Goal: Task Accomplishment & Management: Manage account settings

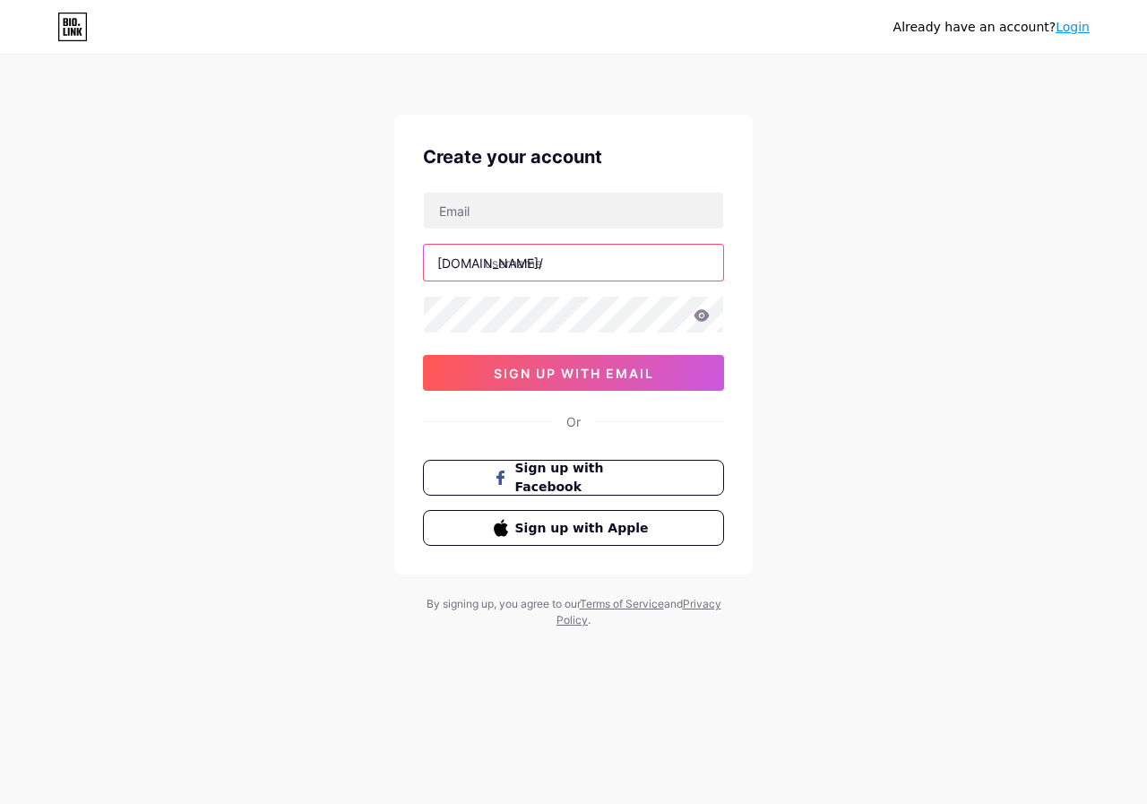
click at [506, 264] on input "text" at bounding box center [573, 263] width 299 height 36
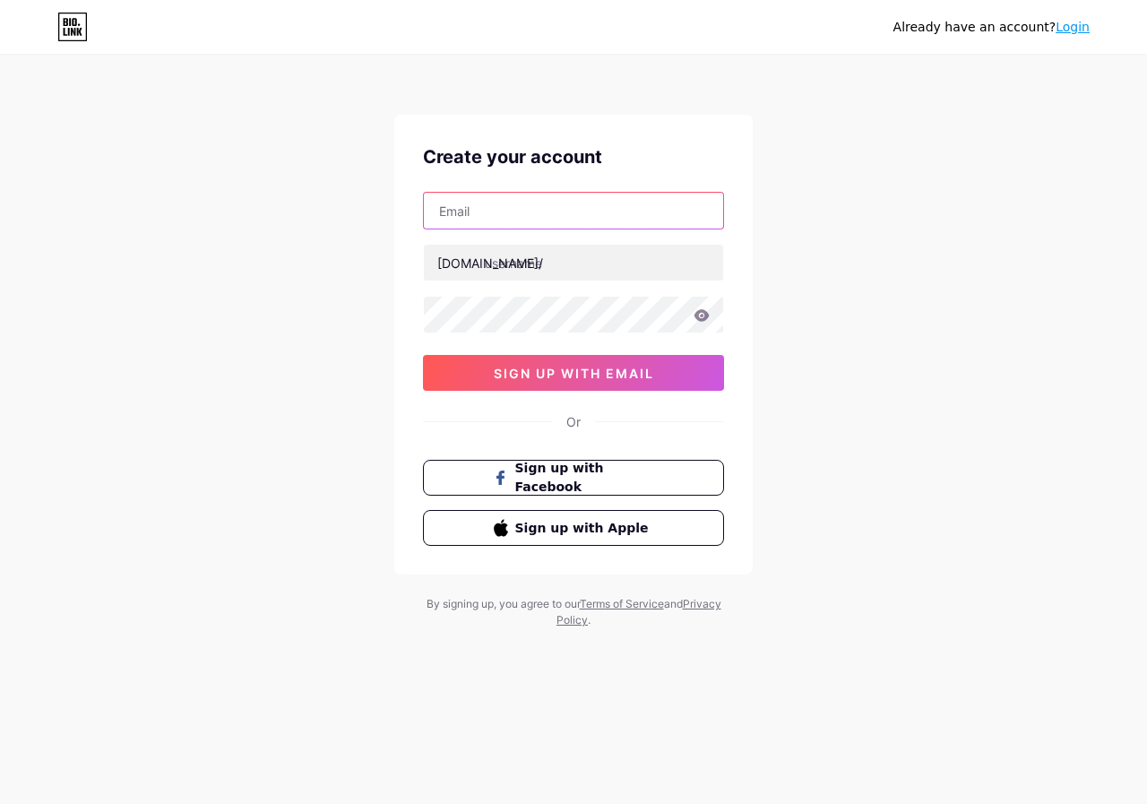
click at [509, 225] on input "text" at bounding box center [573, 211] width 299 height 36
paste input "[EMAIL_ADDRESS][DOMAIN_NAME]"
type input "[EMAIL_ADDRESS][DOMAIN_NAME]"
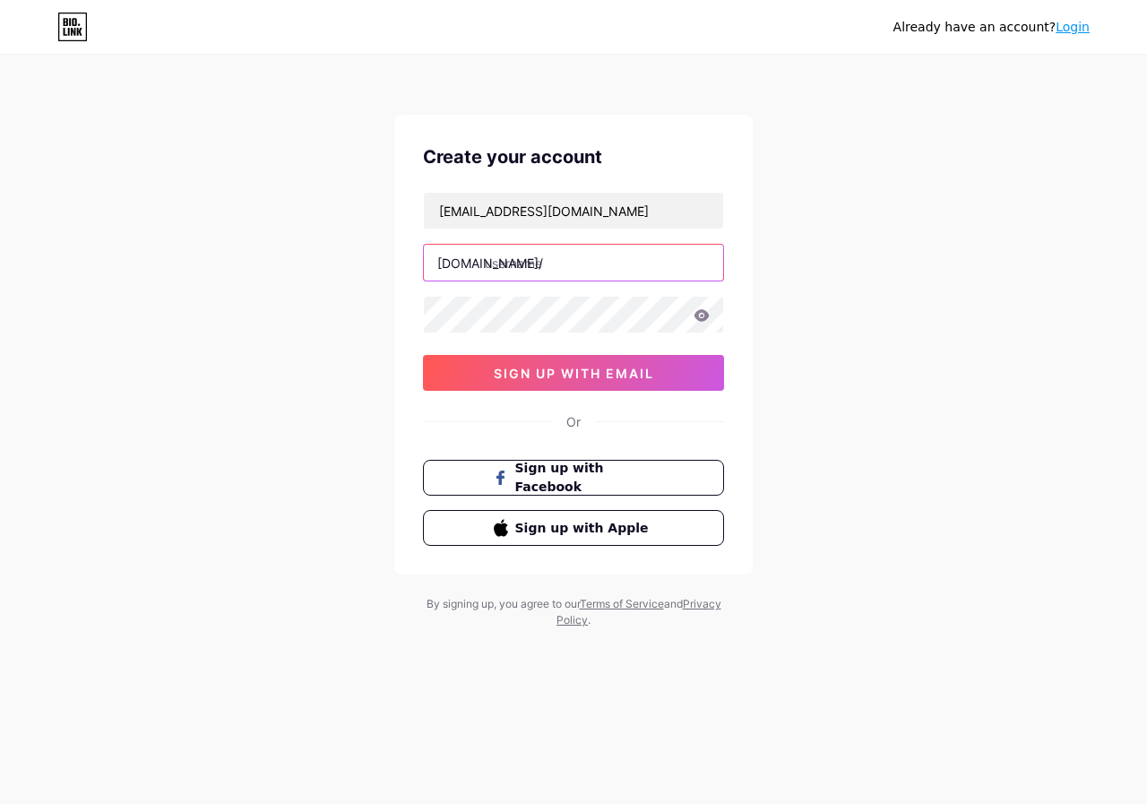
click at [528, 268] on input "text" at bounding box center [573, 263] width 299 height 36
paste input "loopos"
drag, startPoint x: 538, startPoint y: 262, endPoint x: 484, endPoint y: 265, distance: 53.9
click at [484, 265] on input "loopos" at bounding box center [573, 263] width 299 height 36
paste input "inc"
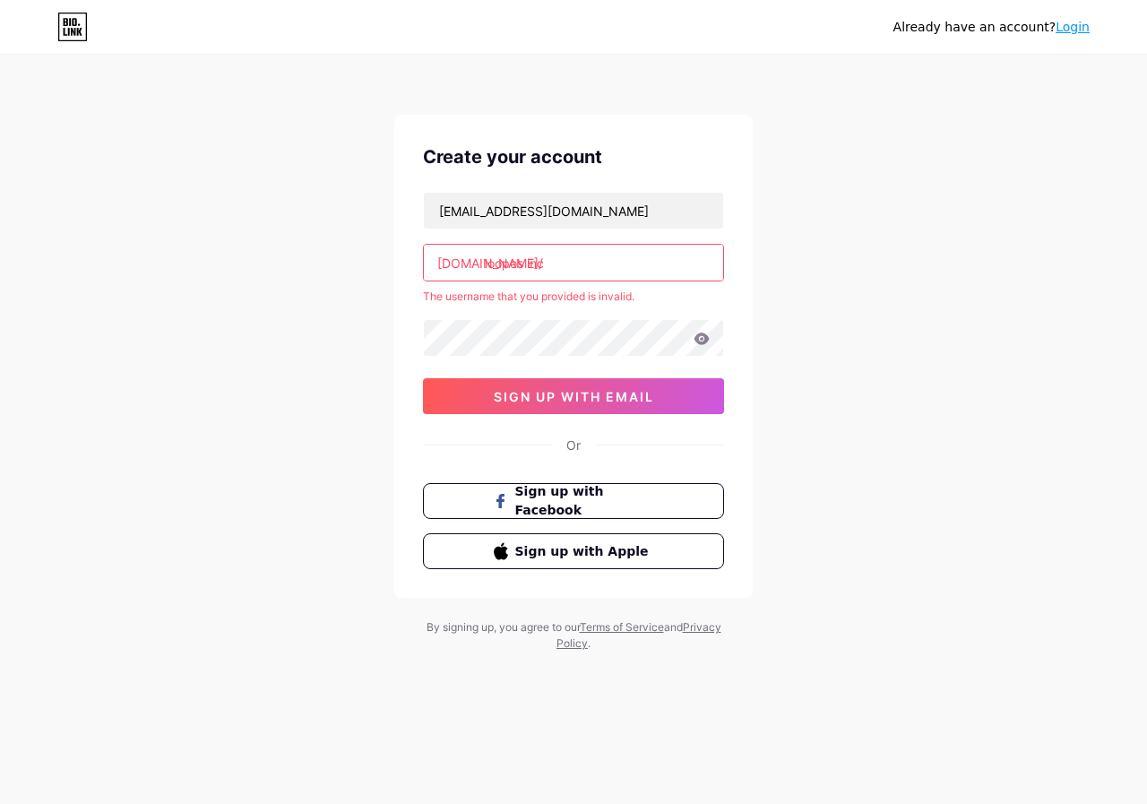
click at [526, 263] on input "loopos inc" at bounding box center [573, 263] width 299 height 36
drag, startPoint x: 563, startPoint y: 405, endPoint x: 350, endPoint y: 371, distance: 215.0
click at [350, 371] on div "Already have an account? Login Create your account managementsystems24@gmail.co…" at bounding box center [573, 354] width 1147 height 709
click at [566, 265] on input "loopos-inc" at bounding box center [573, 263] width 299 height 36
drag, startPoint x: 434, startPoint y: 262, endPoint x: 387, endPoint y: 271, distance: 48.3
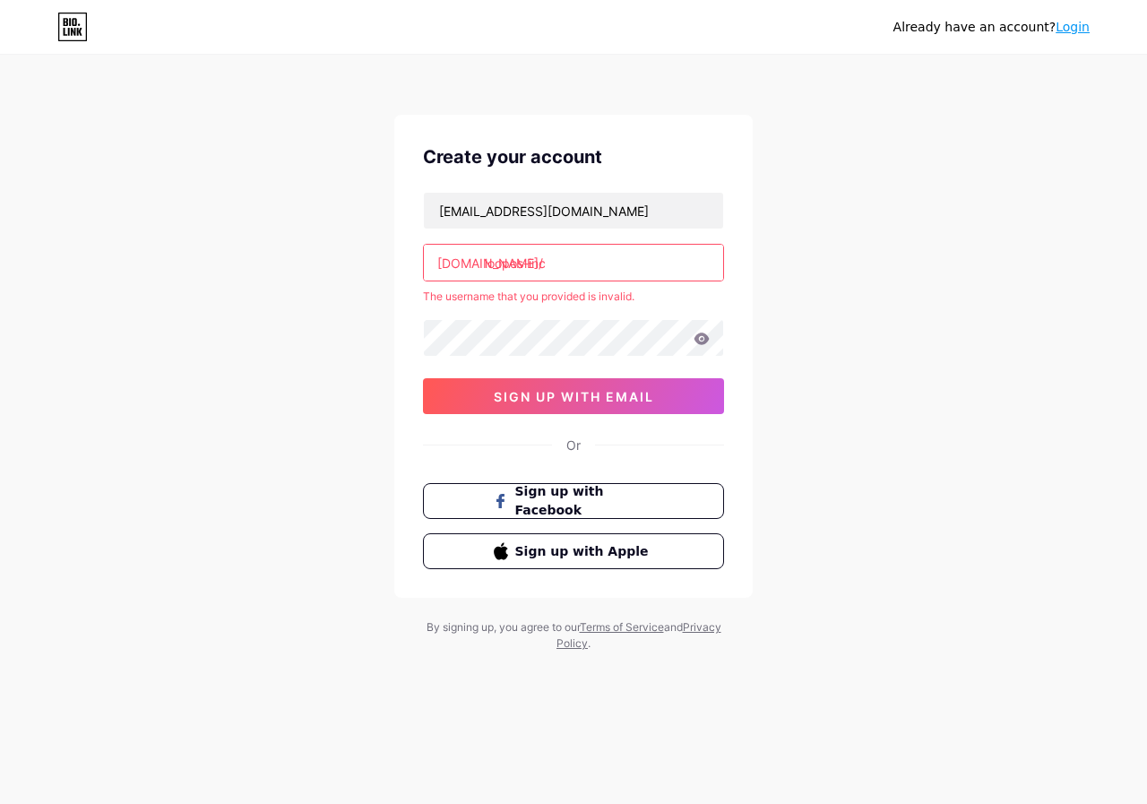
click at [387, 271] on div "Already have an account? Login Create your account managementsystems24@gmail.co…" at bounding box center [573, 354] width 1147 height 709
click at [443, 262] on div "bio.link/" at bounding box center [490, 263] width 106 height 19
click at [439, 263] on div "bio.link/" at bounding box center [490, 263] width 106 height 19
click at [452, 259] on div "bio.link/" at bounding box center [490, 263] width 106 height 19
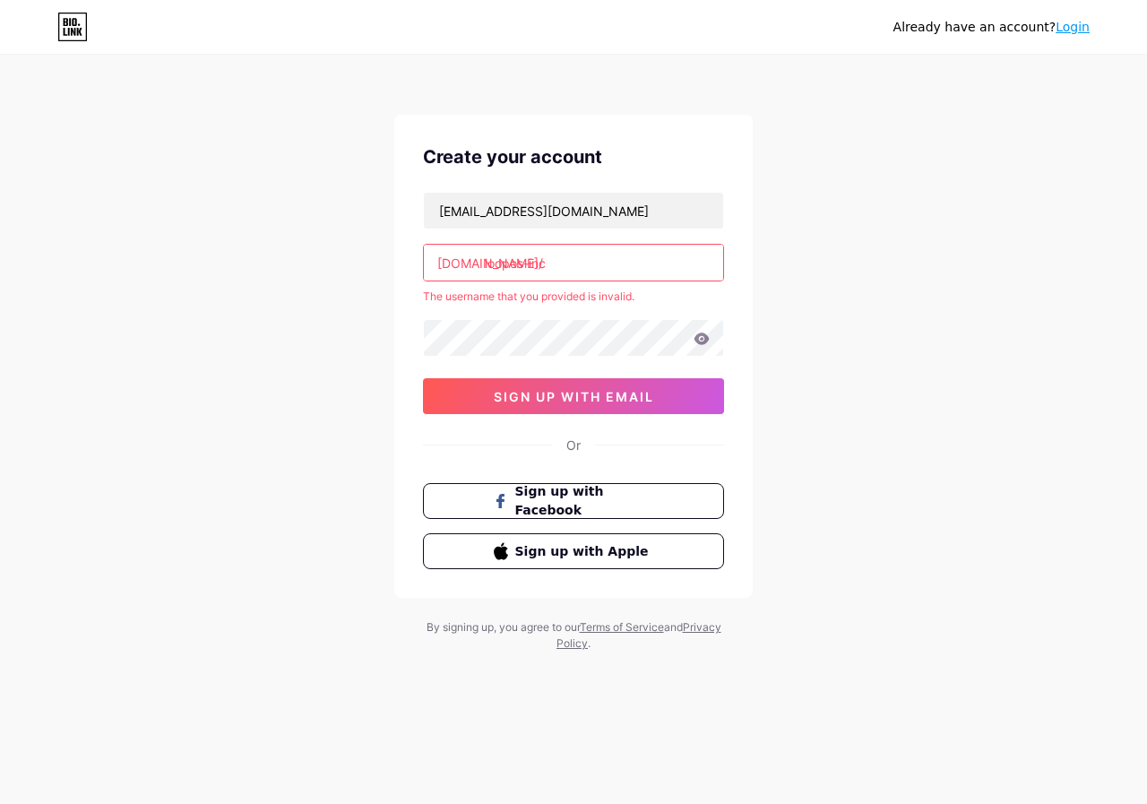
click at [525, 264] on input "loopos-inc" at bounding box center [573, 263] width 299 height 36
type input "looposinc"
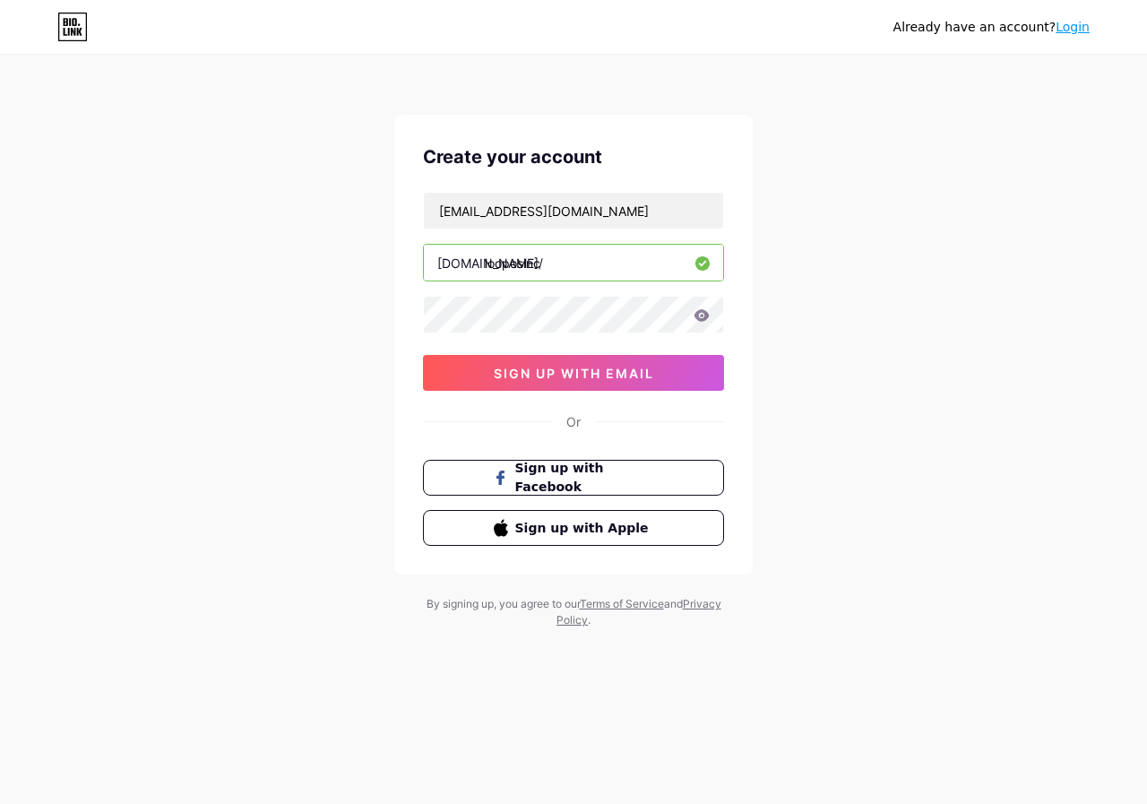
click at [808, 442] on div "Already have an account? Login Create your account managementsystems24@gmail.co…" at bounding box center [573, 342] width 1147 height 685
click at [611, 366] on span "sign up with email" at bounding box center [574, 373] width 160 height 15
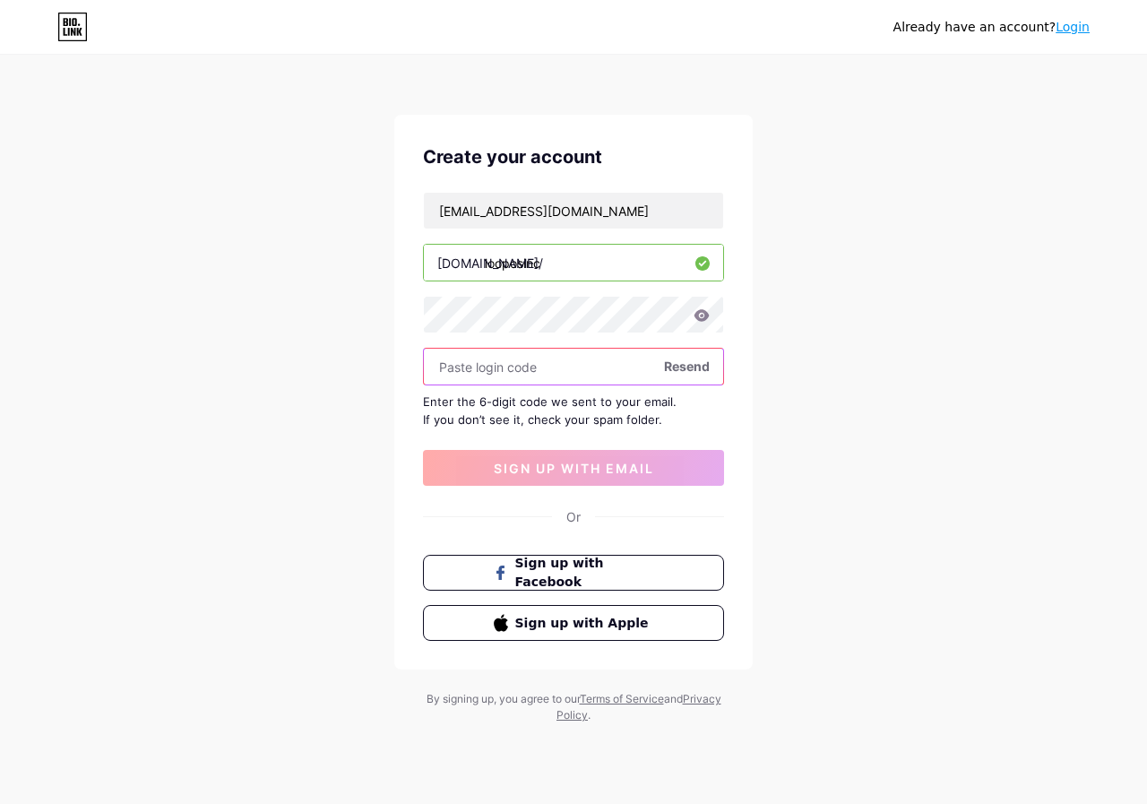
click at [493, 368] on input "text" at bounding box center [573, 366] width 299 height 36
paste input "225041"
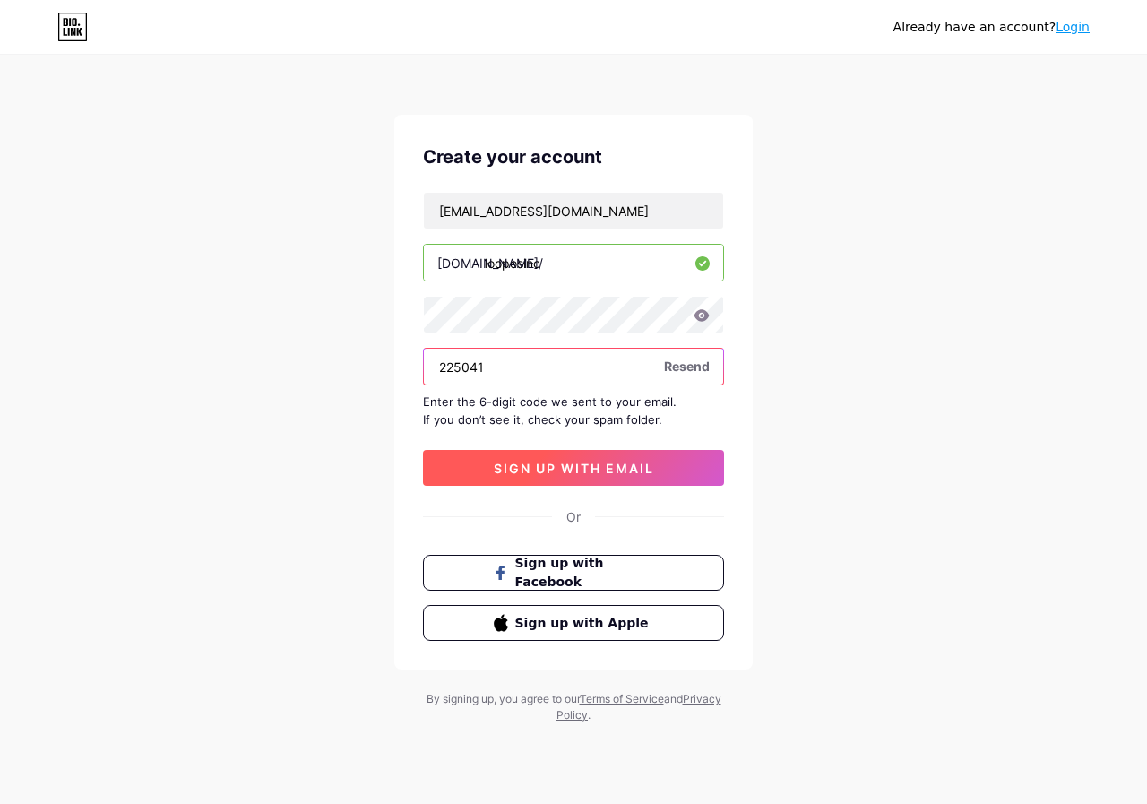
type input "225041"
click at [549, 464] on span "sign up with email" at bounding box center [574, 467] width 160 height 15
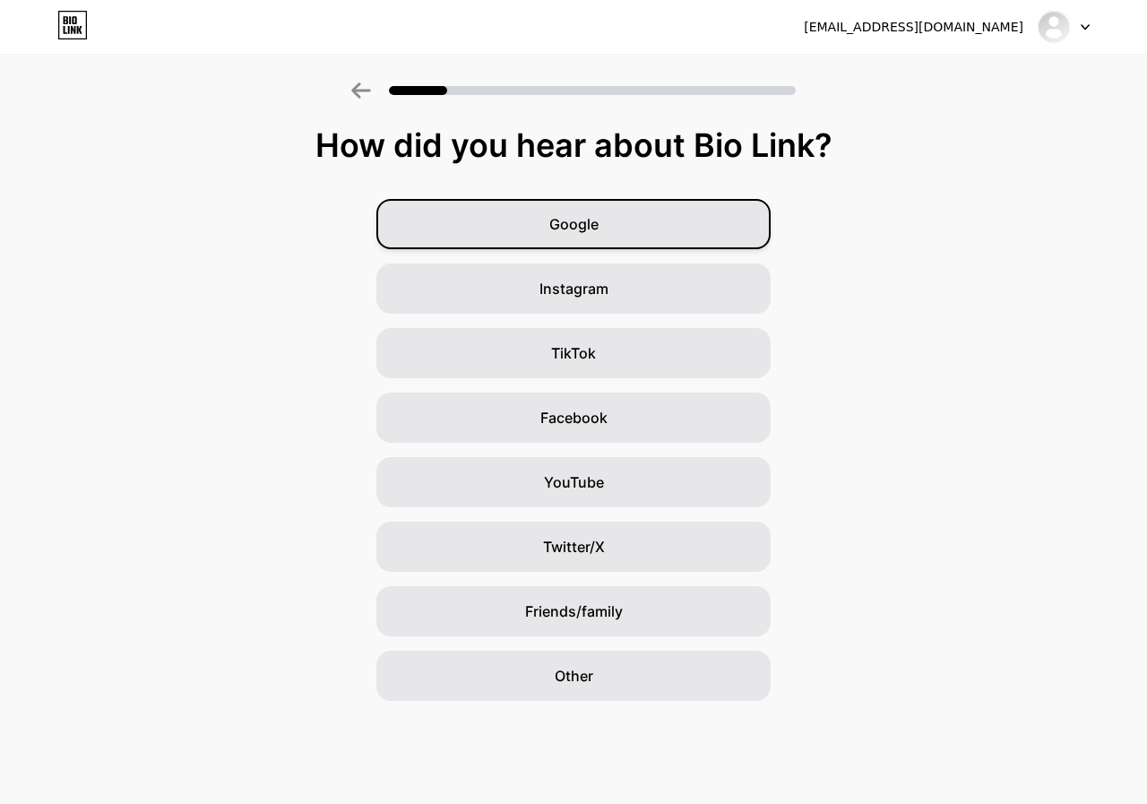
click at [565, 232] on span "Google" at bounding box center [573, 224] width 49 height 22
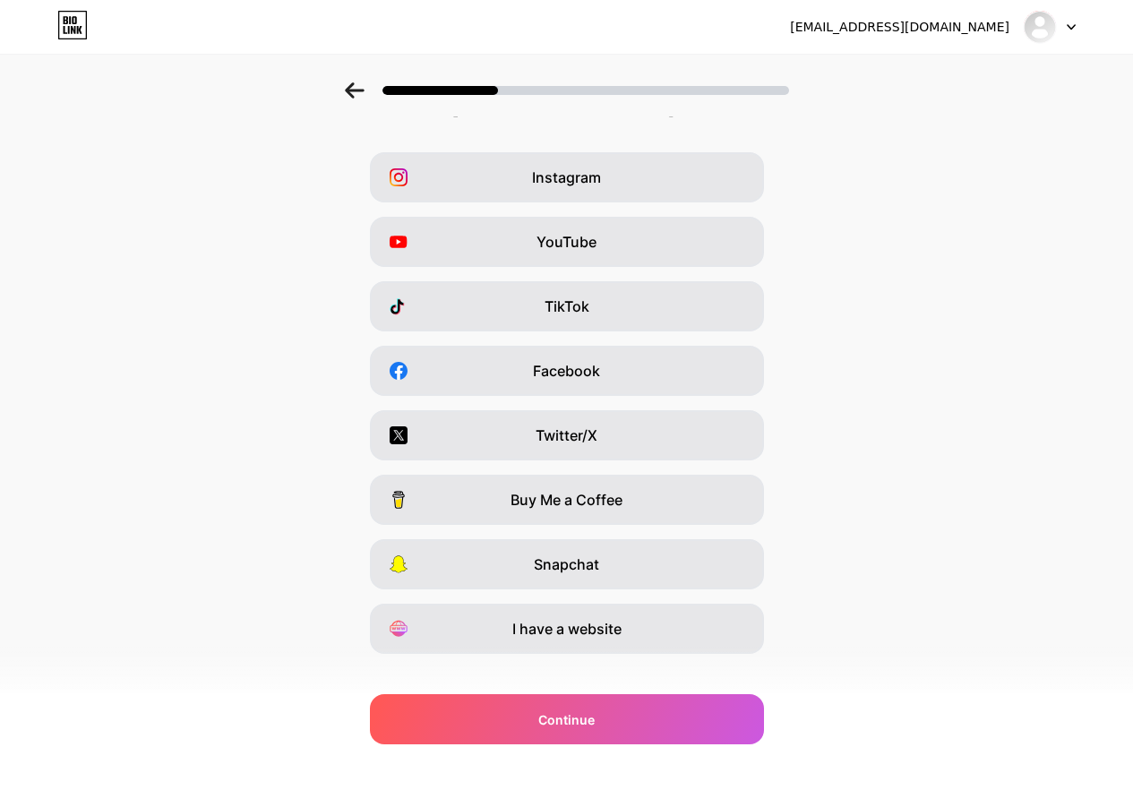
scroll to position [72, 0]
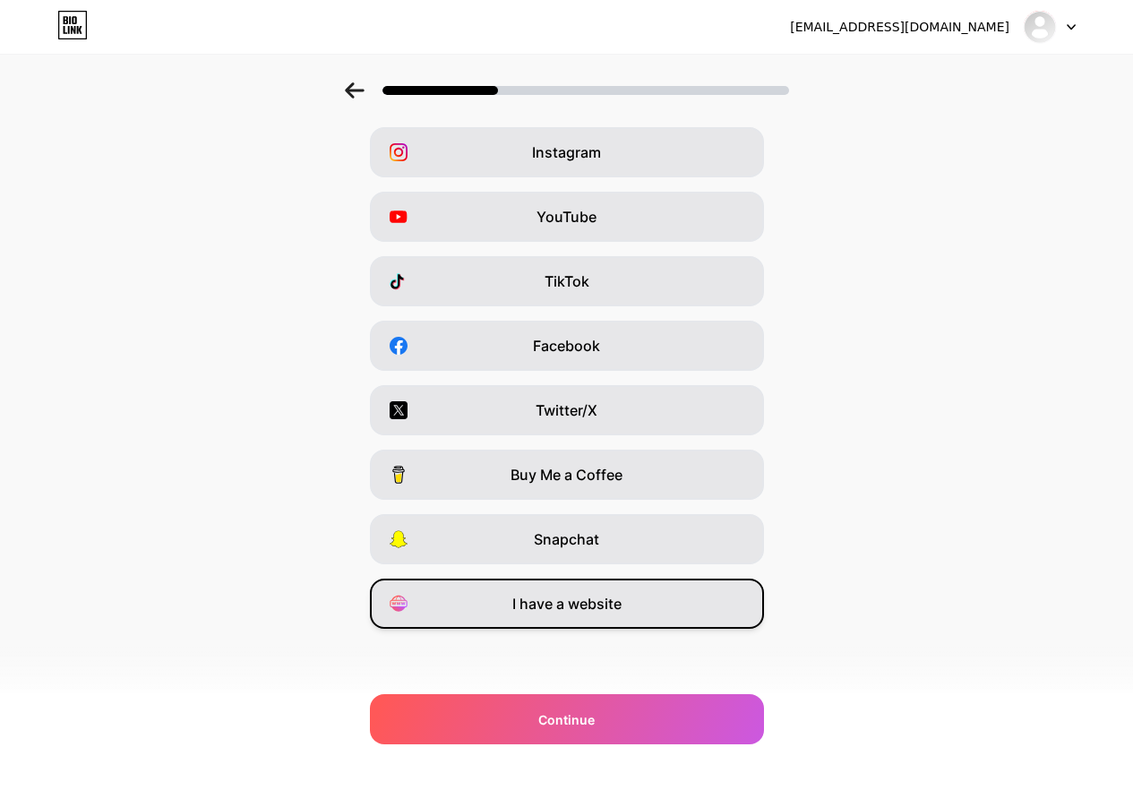
click at [579, 603] on span "I have a website" at bounding box center [566, 604] width 109 height 22
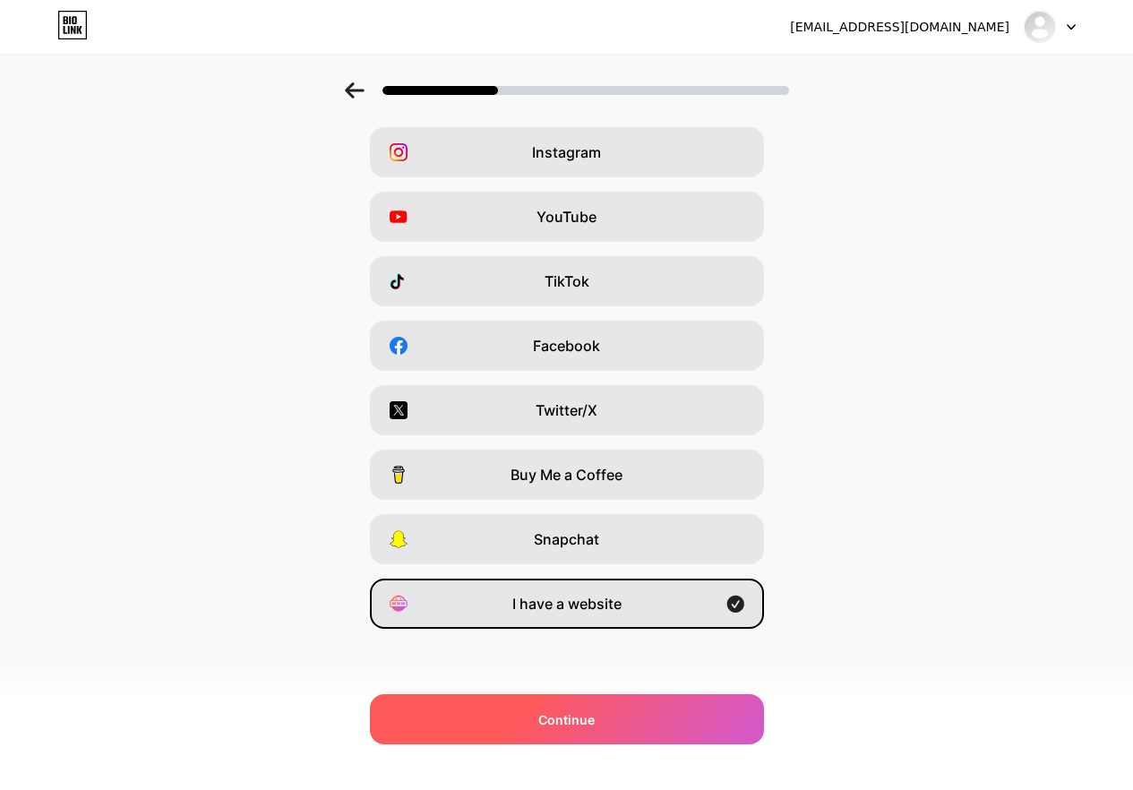
click at [586, 728] on span "Continue" at bounding box center [566, 719] width 56 height 19
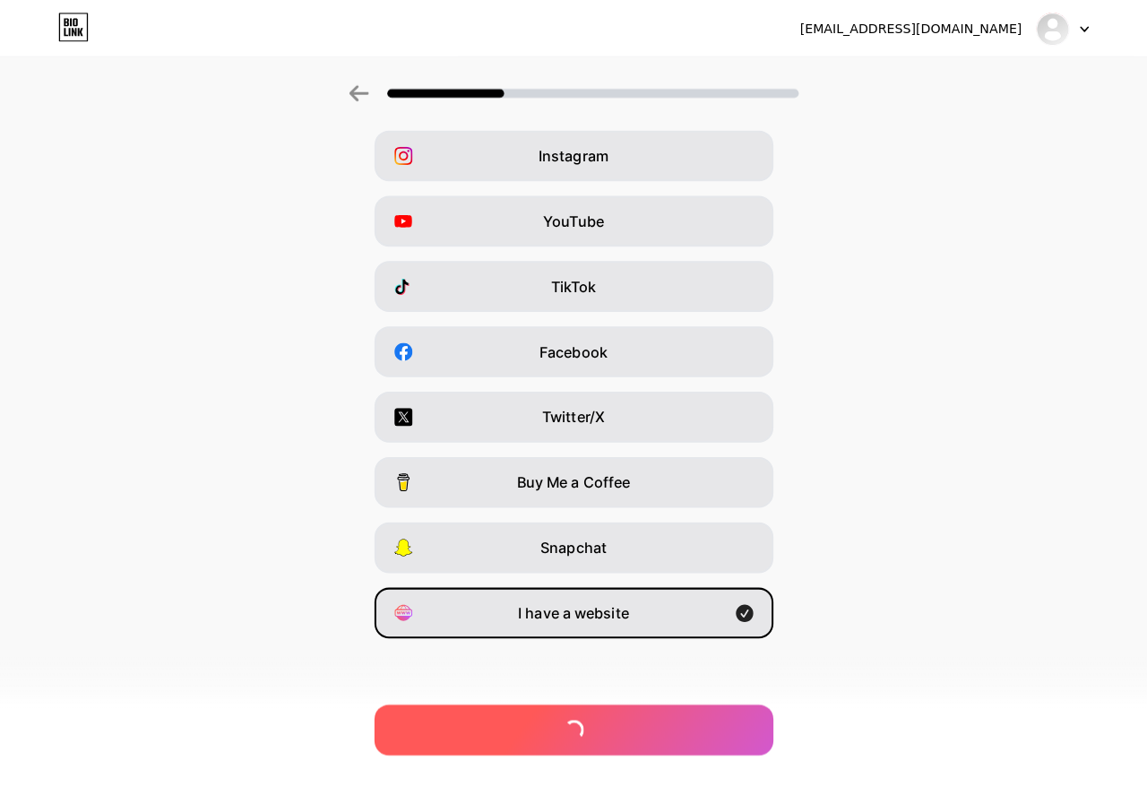
scroll to position [0, 0]
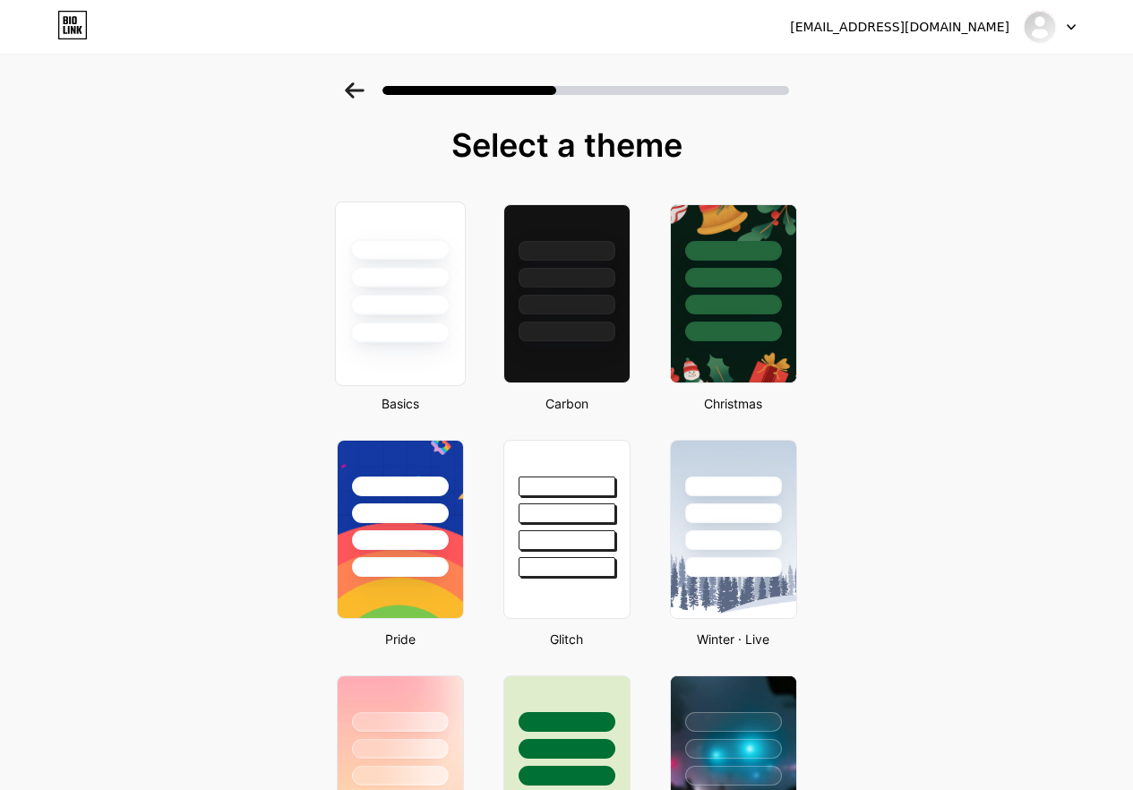
click at [402, 342] on div at bounding box center [399, 333] width 99 height 21
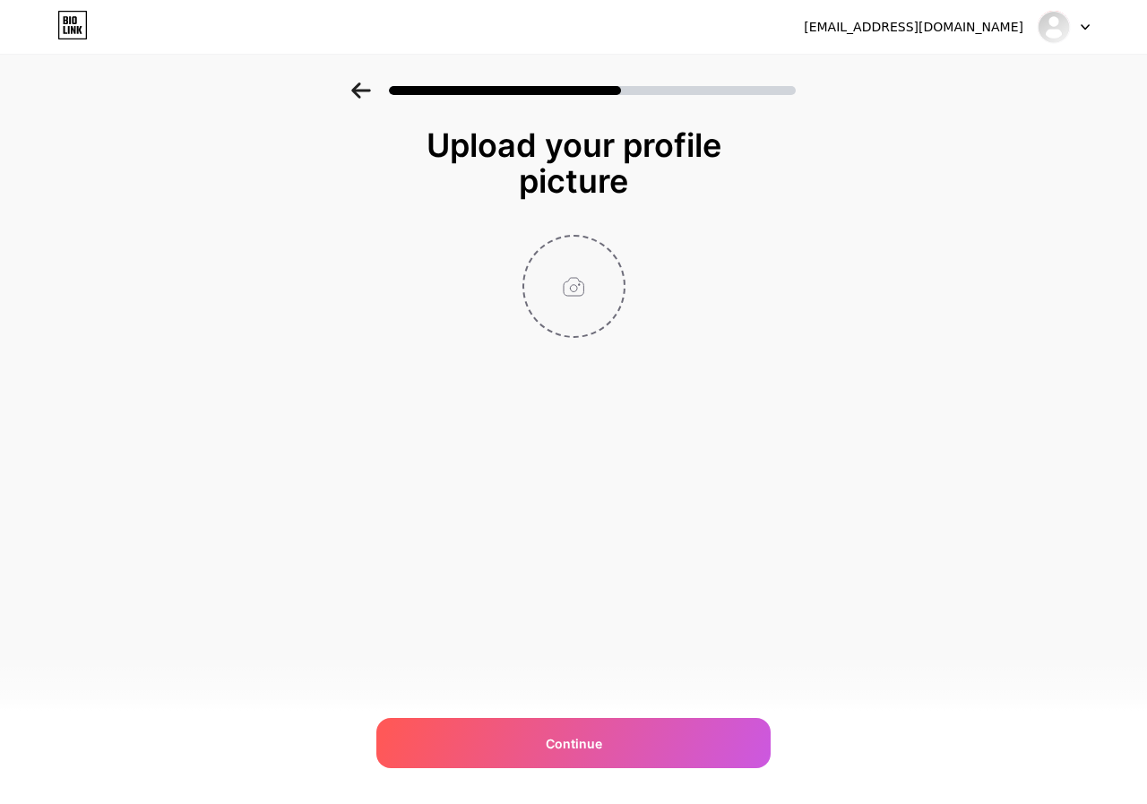
click at [572, 294] on input "file" at bounding box center [573, 286] width 99 height 99
type input "C:\fakepath\Untitled design.jpg"
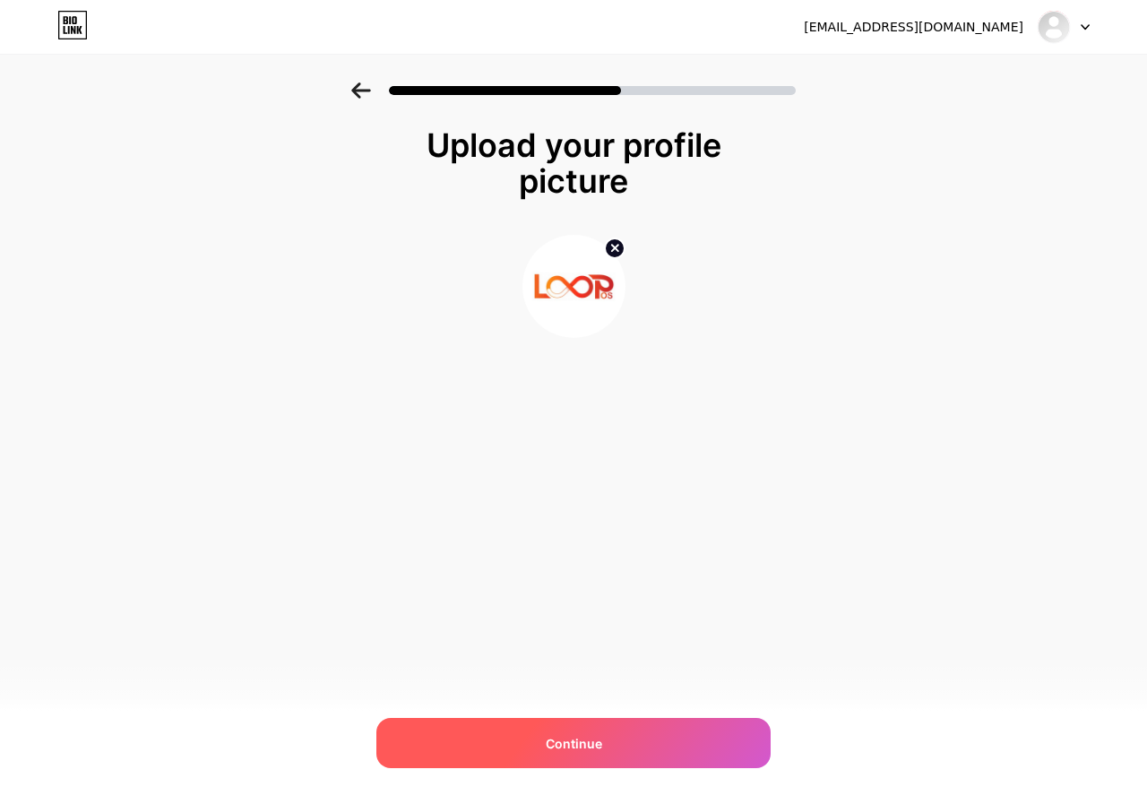
click at [566, 753] on div "Continue" at bounding box center [573, 743] width 394 height 50
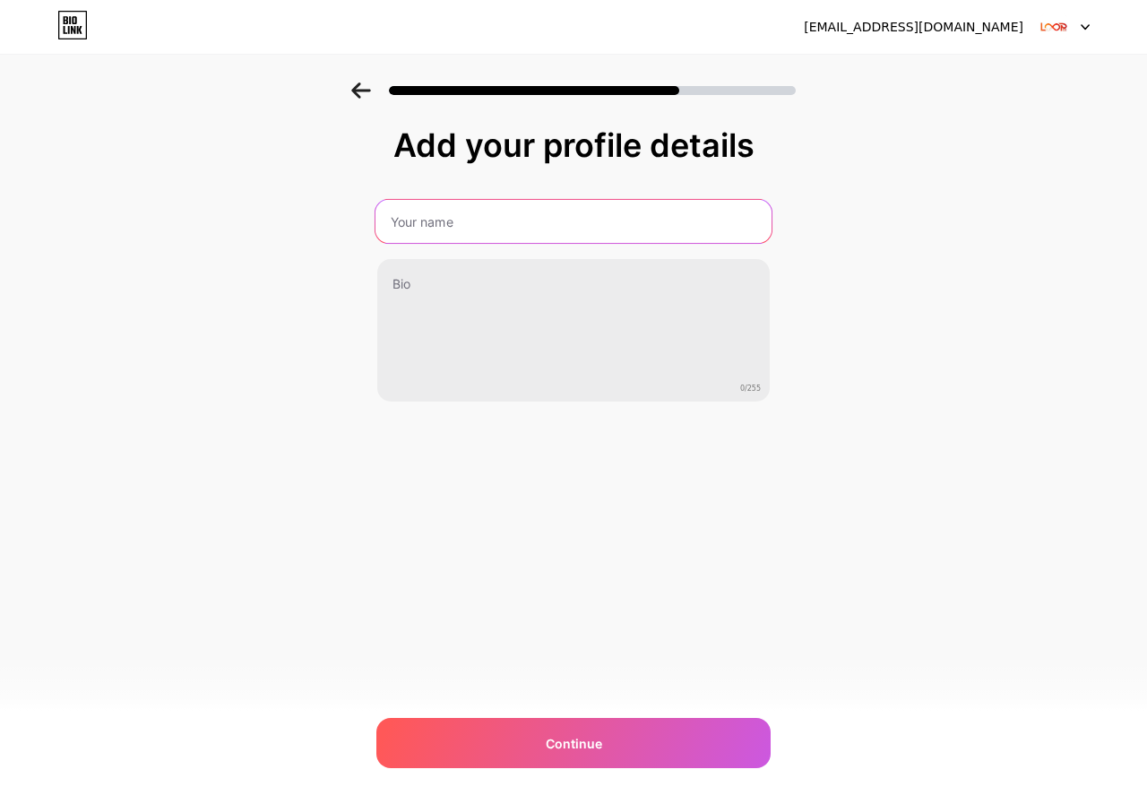
click at [467, 228] on input "text" at bounding box center [573, 221] width 396 height 43
type input "LOOPos Inc"
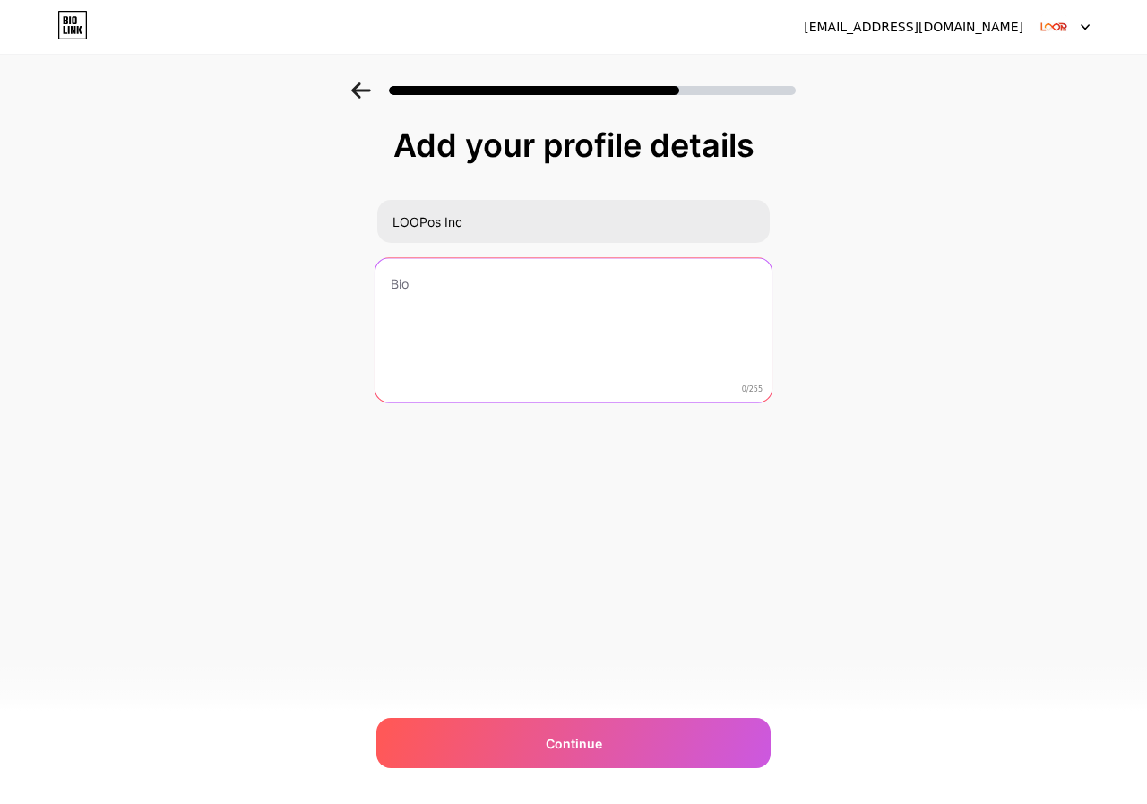
click at [473, 290] on textarea at bounding box center [573, 331] width 396 height 146
click at [476, 327] on textarea at bounding box center [573, 331] width 396 height 146
paste textarea "Discover LOOPos Inc your trusted platform for modern business solutions in Cana…"
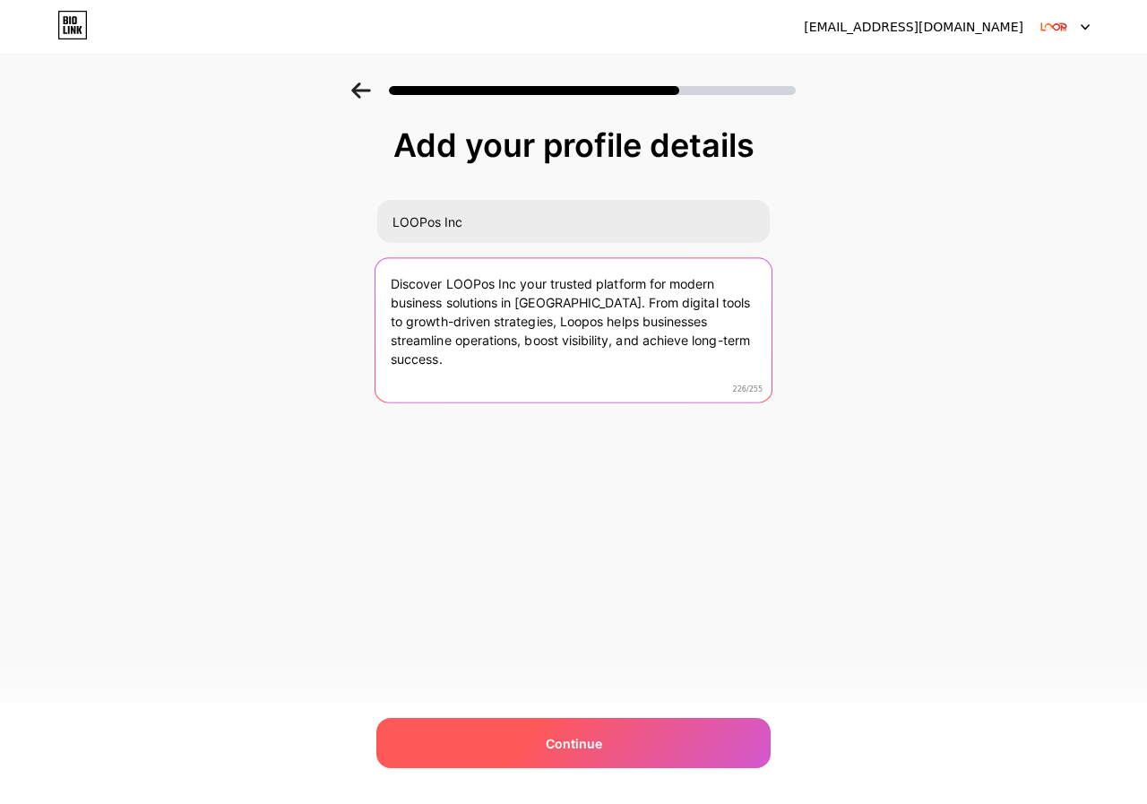
type textarea "Discover LOOPos Inc your trusted platform for modern business solutions in Cana…"
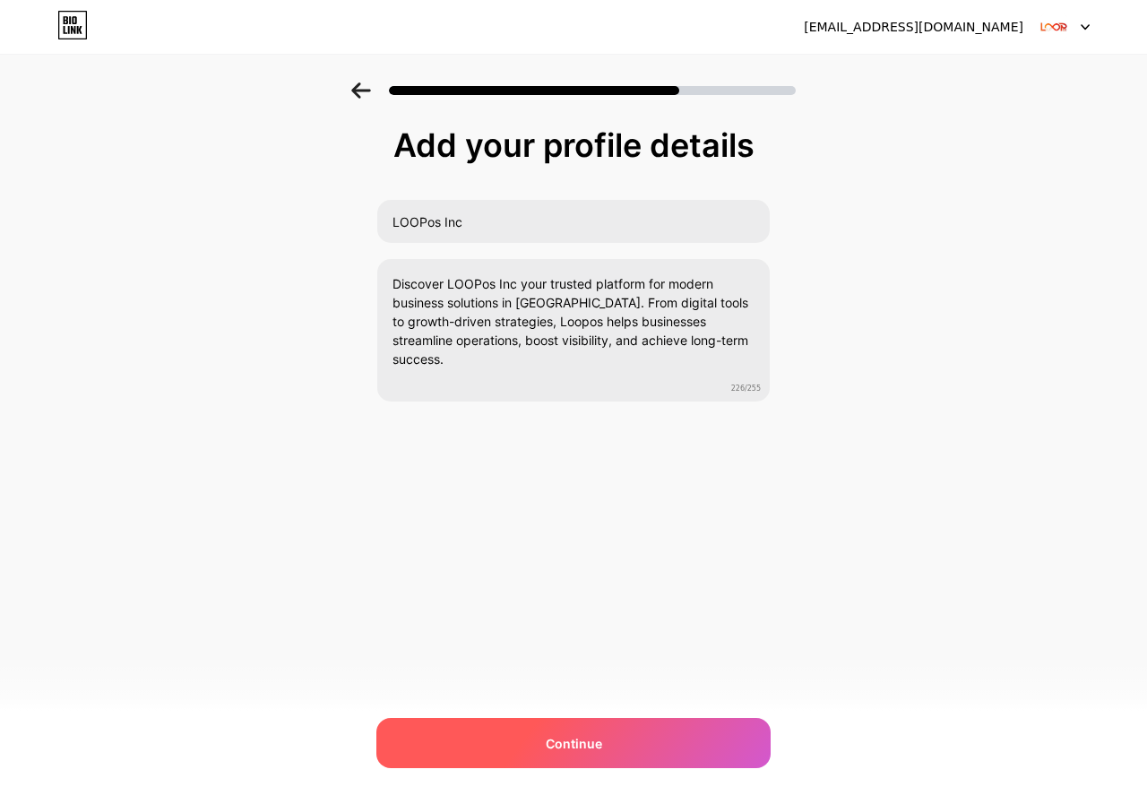
click at [578, 749] on span "Continue" at bounding box center [574, 743] width 56 height 19
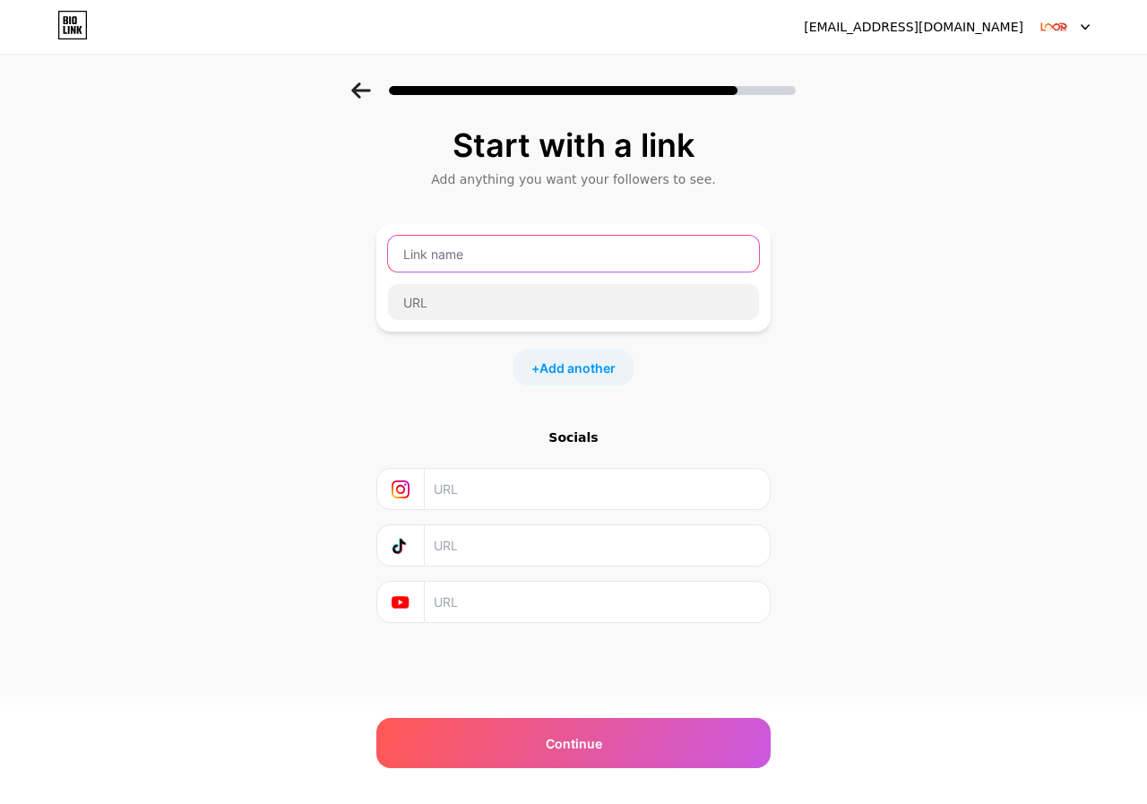
click at [471, 246] on input "text" at bounding box center [573, 254] width 371 height 36
paste input "LOOPos Inc"
type input "LOOPos Inc"
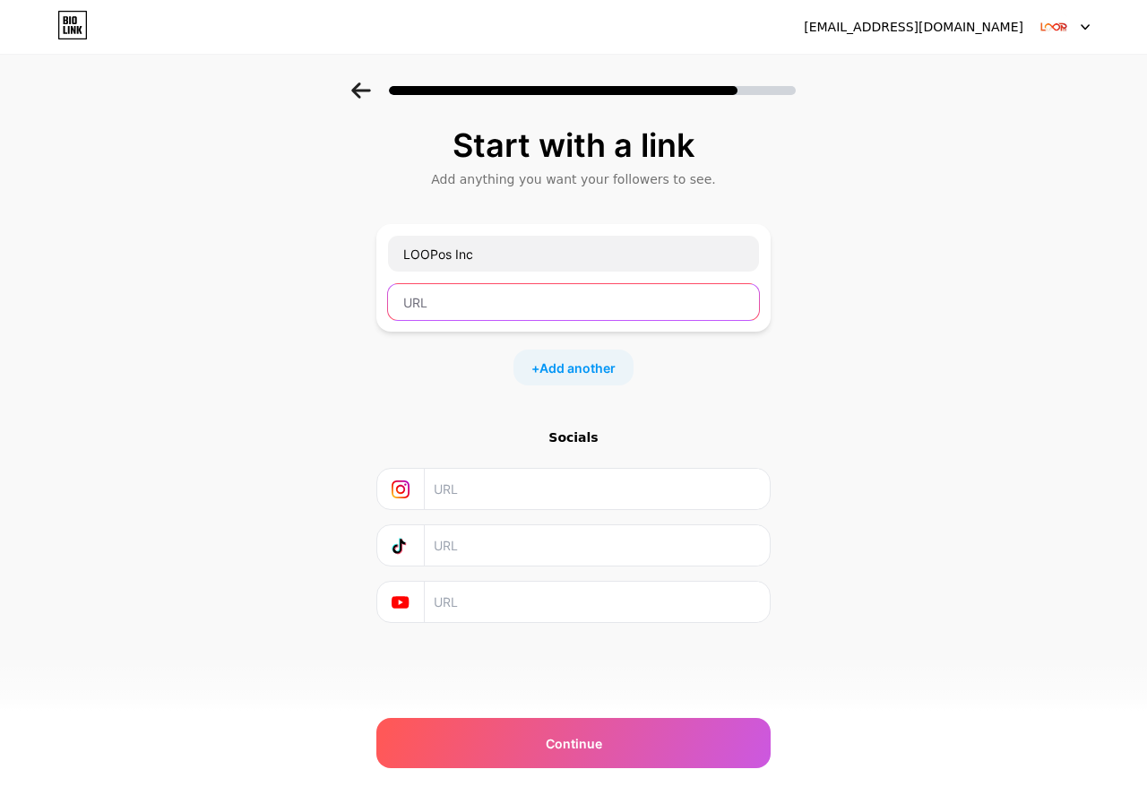
click at [439, 303] on input "text" at bounding box center [573, 302] width 371 height 36
paste input "https://loopos.ca"
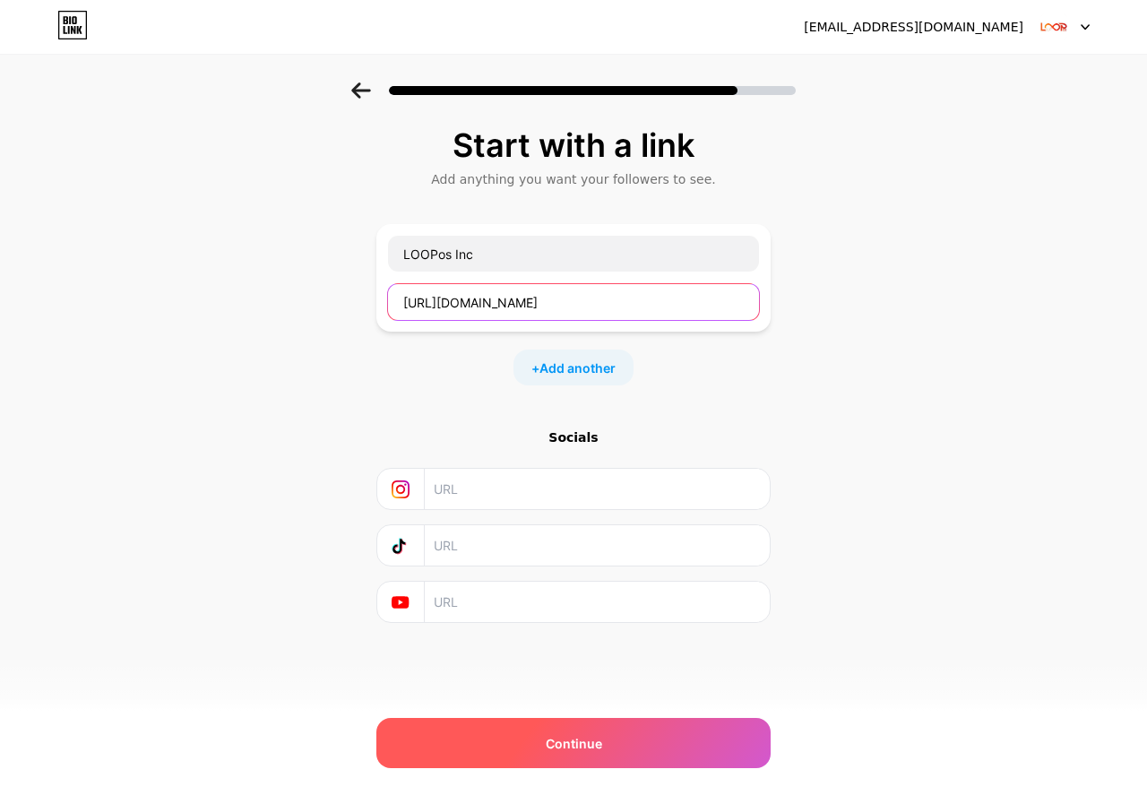
type input "https://loopos.ca"
click at [571, 750] on span "Continue" at bounding box center [574, 743] width 56 height 19
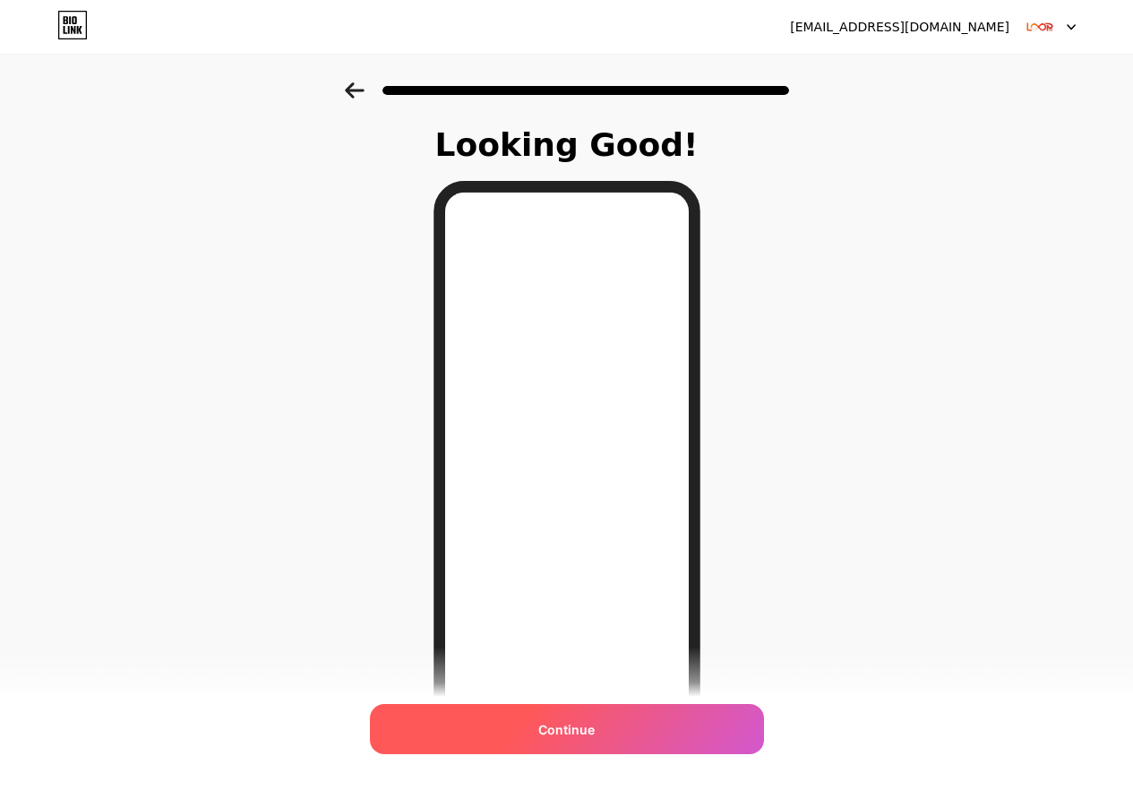
click at [571, 736] on span "Continue" at bounding box center [566, 729] width 56 height 19
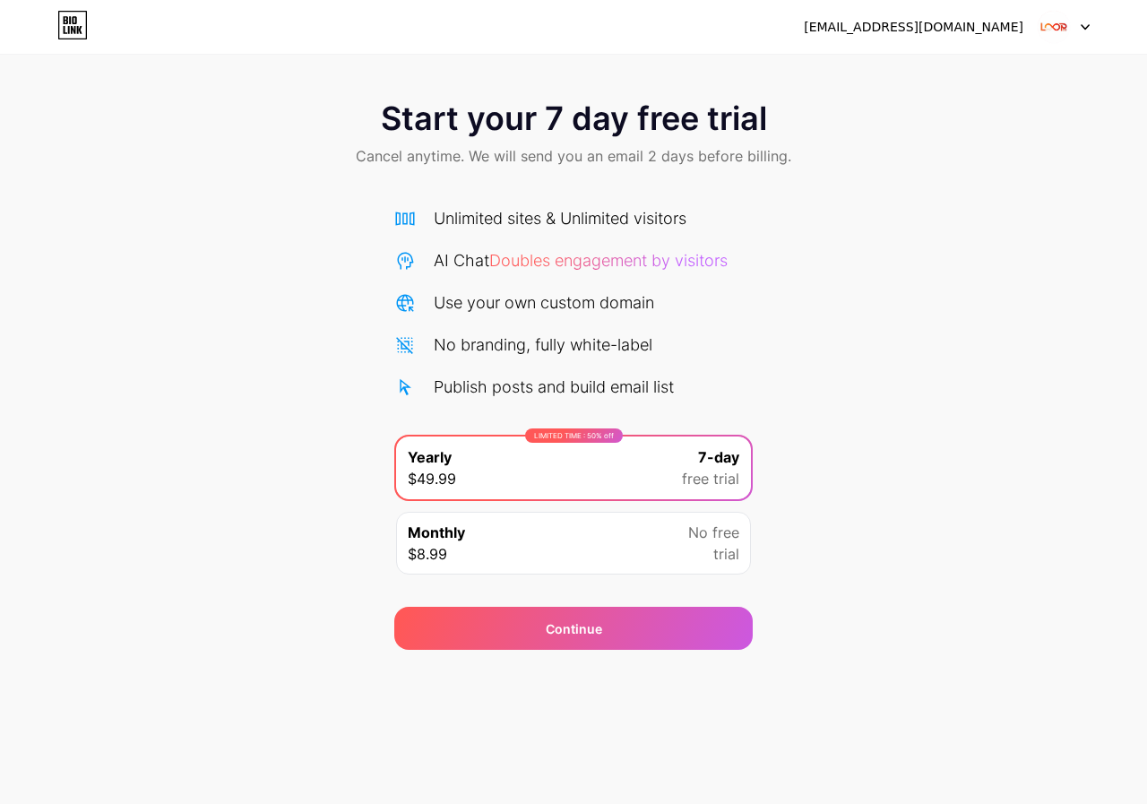
click at [1086, 27] on icon at bounding box center [1084, 27] width 7 height 4
click at [1088, 27] on icon at bounding box center [1084, 27] width 9 height 6
click at [1089, 28] on div "[EMAIL_ADDRESS][DOMAIN_NAME] Logout" at bounding box center [573, 27] width 1147 height 32
click at [1087, 30] on div at bounding box center [1063, 27] width 52 height 32
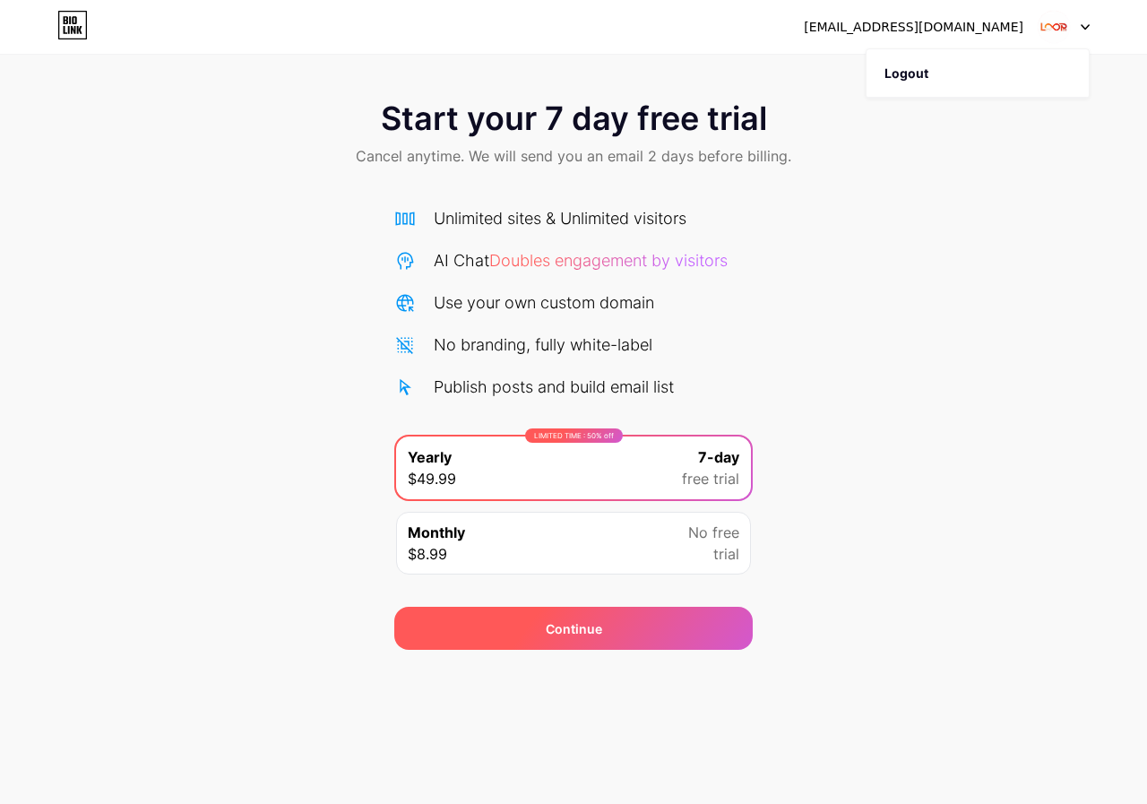
click at [546, 639] on div "Continue" at bounding box center [573, 628] width 358 height 43
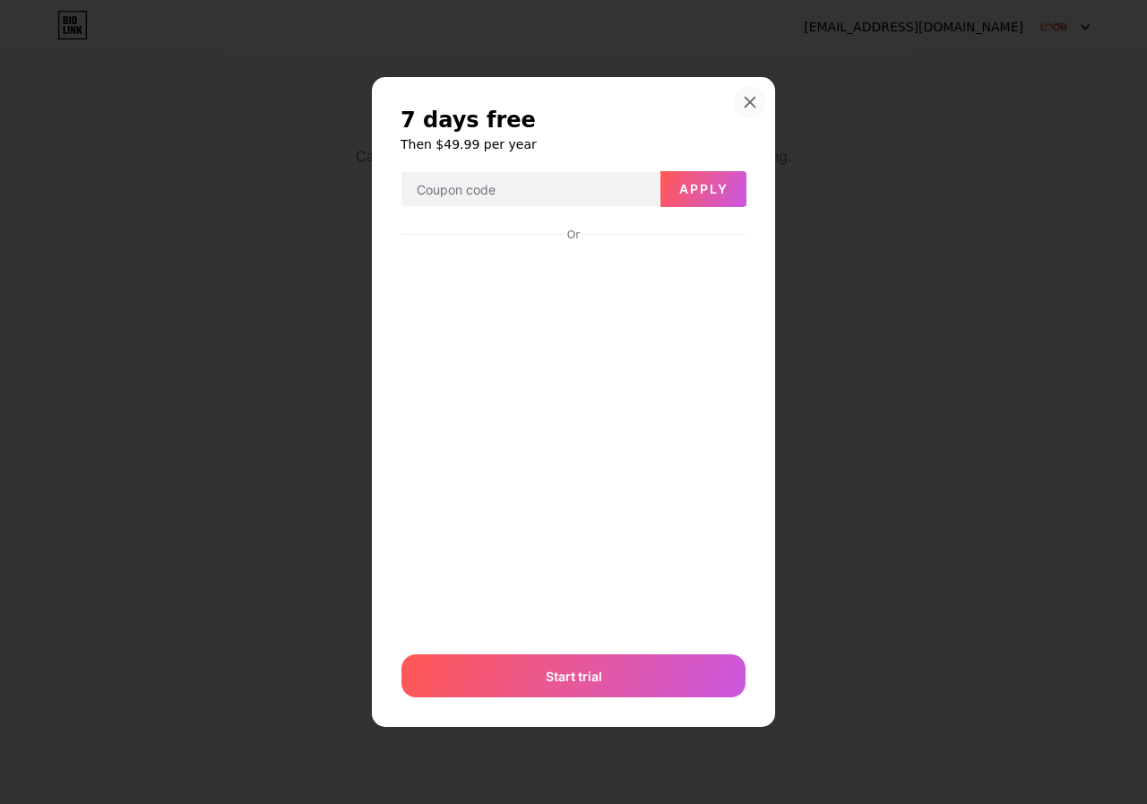
click at [752, 91] on div at bounding box center [750, 102] width 32 height 32
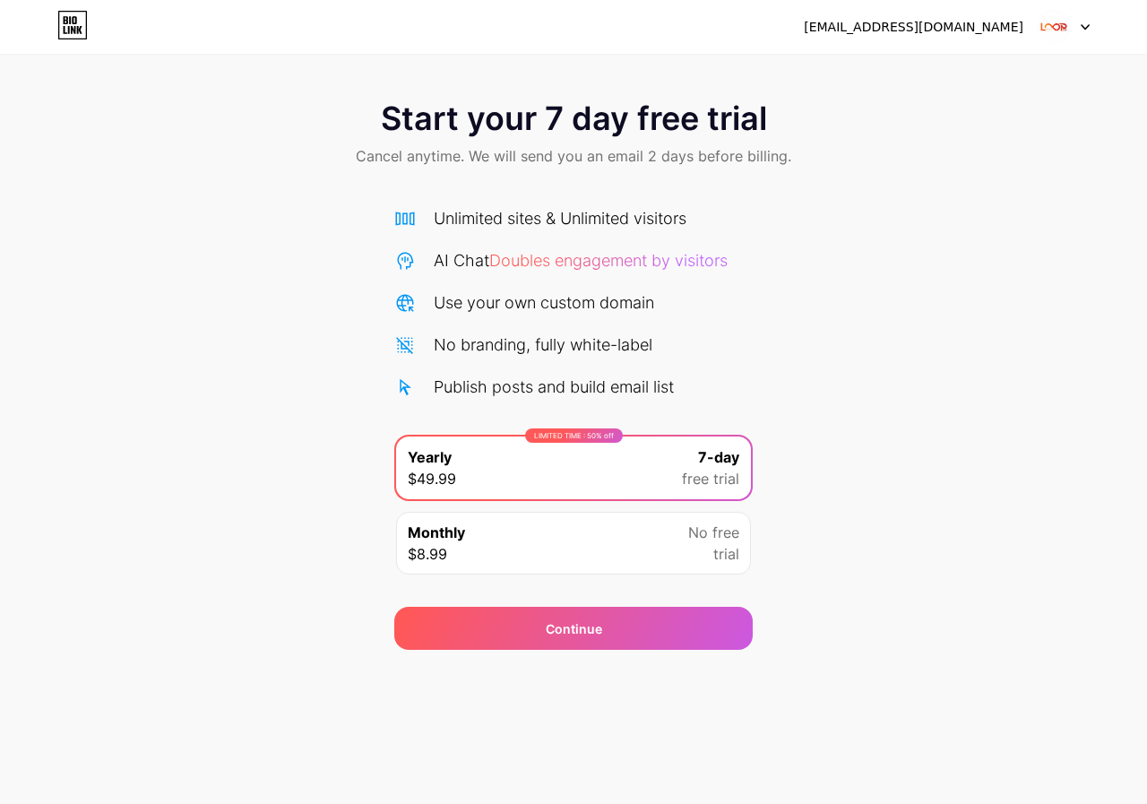
click at [613, 355] on div "No branding, fully white-label" at bounding box center [543, 344] width 219 height 24
click at [563, 386] on div "Publish posts and build email list" at bounding box center [554, 386] width 240 height 24
click at [569, 554] on div "Monthly $8.99 No free trial" at bounding box center [573, 543] width 355 height 63
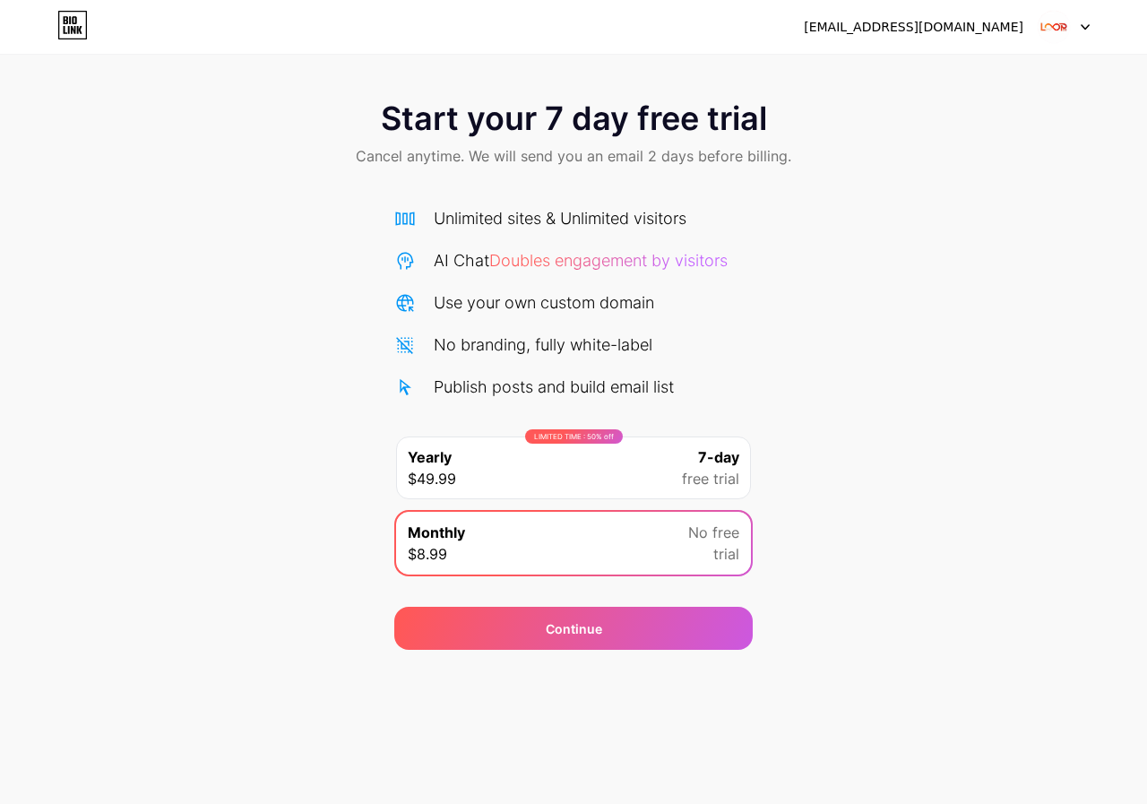
click at [1080, 30] on icon at bounding box center [1084, 27] width 9 height 6
click at [942, 27] on div "[EMAIL_ADDRESS][DOMAIN_NAME]" at bounding box center [913, 27] width 219 height 19
click at [897, 75] on li "Logout" at bounding box center [977, 73] width 222 height 48
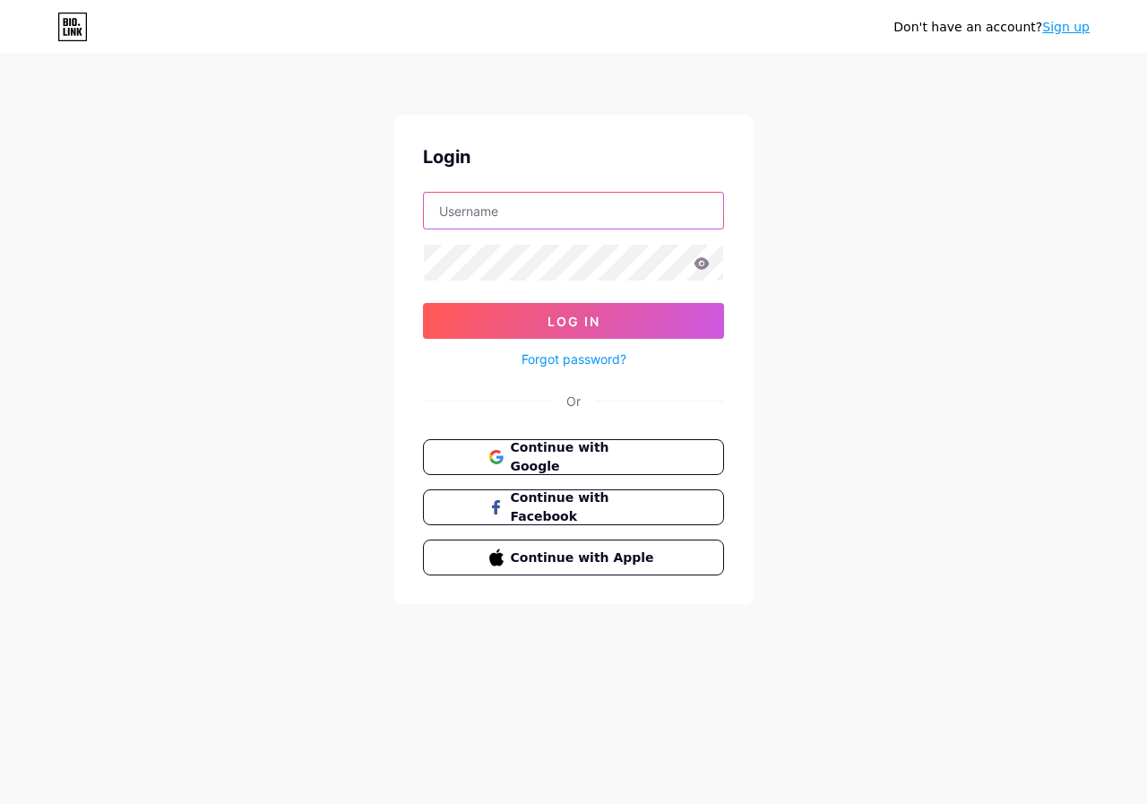
type input "[EMAIL_ADDRESS][DOMAIN_NAME]"
